Goal: Information Seeking & Learning: Learn about a topic

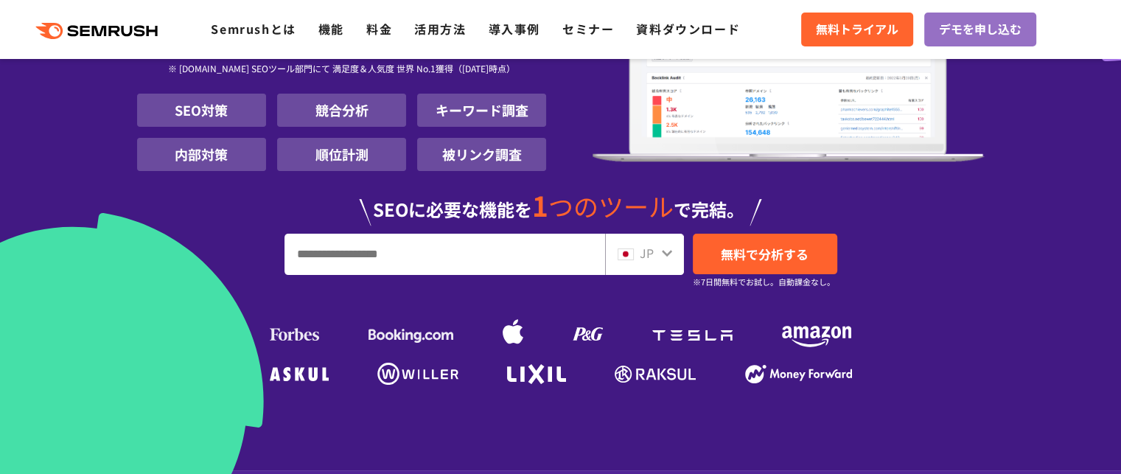
click at [433, 256] on input "URL、キーワードを入力してください" at bounding box center [444, 254] width 319 height 40
click at [433, 256] on input "*" at bounding box center [444, 254] width 319 height 40
type input "******"
